Goal: Transaction & Acquisition: Purchase product/service

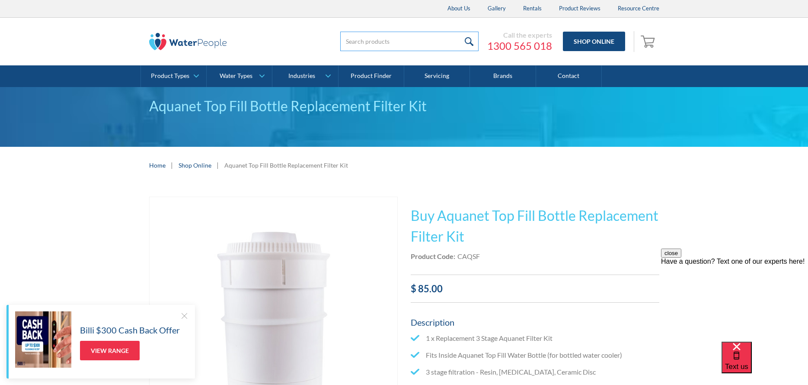
click at [363, 42] on input "search" at bounding box center [409, 41] width 138 height 19
type input "TWP"
click at [460, 32] on input "submit" at bounding box center [469, 41] width 19 height 19
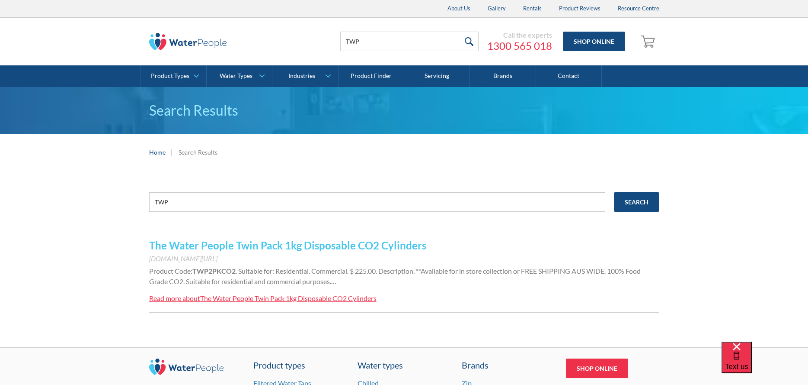
click at [288, 246] on link "The Water People Twin Pack 1kg Disposable CO2 Cylinders" at bounding box center [287, 245] width 277 height 13
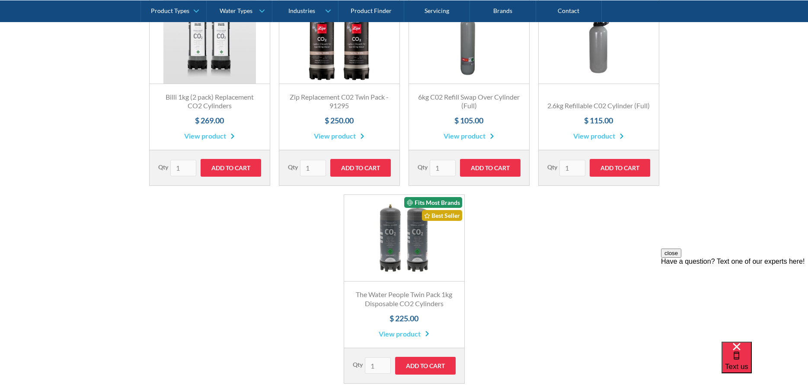
scroll to position [346, 0]
